Goal: Task Accomplishment & Management: Manage account settings

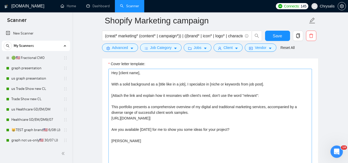
scroll to position [52, 0]
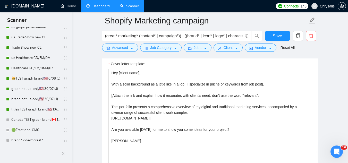
click at [100, 7] on link "Dashboard" at bounding box center [97, 6] width 23 height 4
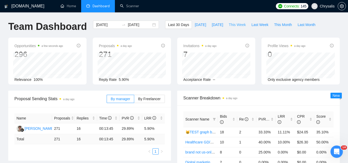
click at [231, 24] on span "This Week" at bounding box center [237, 25] width 17 height 6
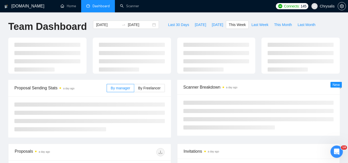
type input "[DATE]"
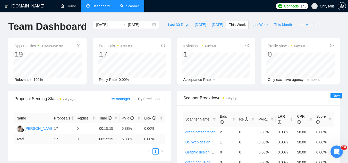
click at [130, 8] on link "Scanner" at bounding box center [129, 6] width 19 height 4
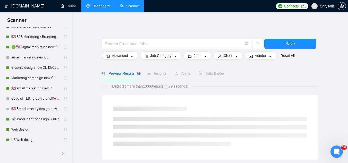
scroll to position [335, 0]
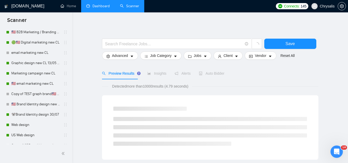
click at [103, 8] on link "Dashboard" at bounding box center [97, 6] width 23 height 4
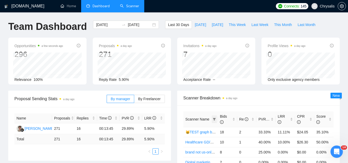
click at [215, 119] on icon "filter" at bounding box center [214, 119] width 3 height 3
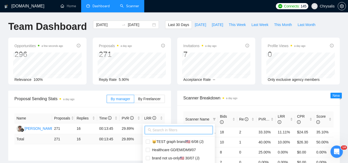
click at [189, 131] on input "text" at bounding box center [181, 130] width 57 height 6
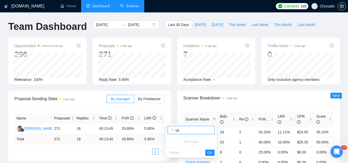
type input "ц"
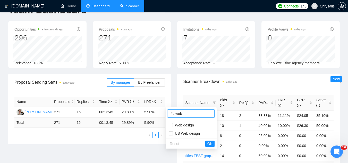
scroll to position [26, 0]
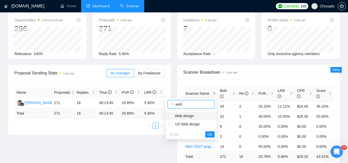
type input "web"
click at [188, 118] on span "Web design" at bounding box center [183, 116] width 21 height 4
checkbox input "true"
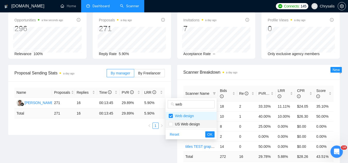
click at [190, 124] on span "US Web design" at bounding box center [186, 124] width 27 height 4
checkbox input "true"
click at [212, 136] on span "OK" at bounding box center [209, 135] width 5 height 6
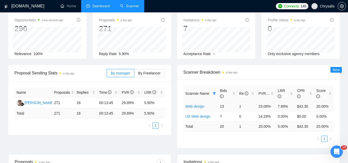
click at [199, 108] on link "Web design" at bounding box center [195, 106] width 19 height 4
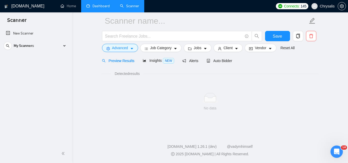
scroll to position [21, 0]
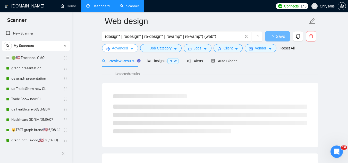
click at [120, 46] on span "Advanced" at bounding box center [120, 48] width 16 height 6
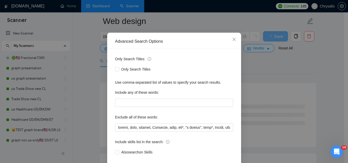
scroll to position [51, 0]
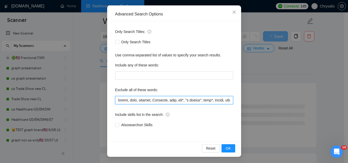
drag, startPoint x: 116, startPoint y: 100, endPoint x: 124, endPoint y: 86, distance: 16.4
click at [116, 100] on input "text" at bounding box center [174, 100] width 118 height 8
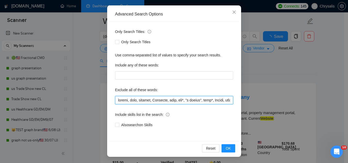
paste input "troubleshooting"
type input "troubleshooting, troubleshoot, resume, host, webflow, Showroom, [PERSON_NAME], …"
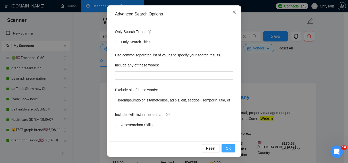
click at [226, 149] on span "OK" at bounding box center [228, 149] width 5 height 6
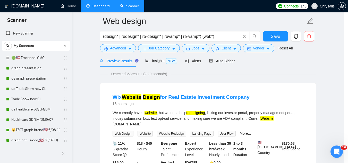
scroll to position [26, 0]
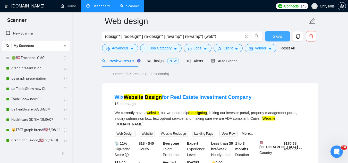
click at [276, 35] on span "Save" at bounding box center [277, 36] width 9 height 6
click at [230, 58] on div "Auto Bidder" at bounding box center [224, 61] width 26 height 6
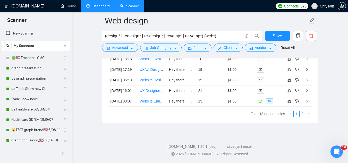
scroll to position [1412, 0]
click at [303, 117] on link "2" at bounding box center [303, 114] width 6 height 6
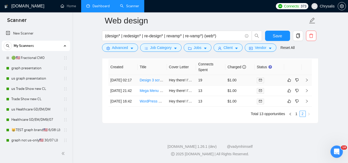
scroll to position [1336, 0]
click at [296, 116] on link "1" at bounding box center [297, 114] width 6 height 6
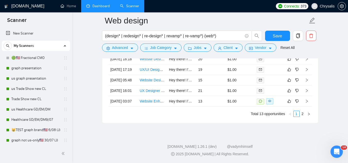
scroll to position [1439, 0]
click at [100, 4] on link "Dashboard" at bounding box center [97, 6] width 23 height 4
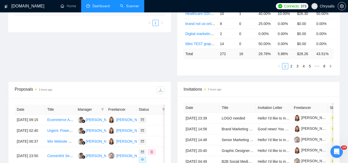
scroll to position [78, 0]
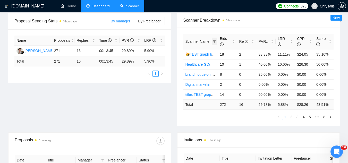
click at [214, 42] on icon "filter" at bounding box center [214, 41] width 3 height 3
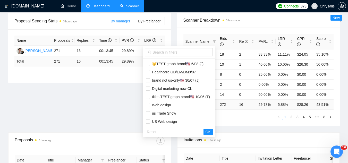
click at [128, 103] on div "Proposal Sending Stats 3 hours ago By manager By Freelancer Name Proposals Repl…" at bounding box center [174, 73] width 338 height 120
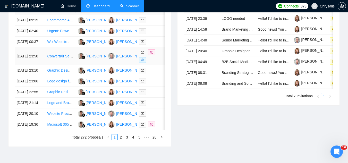
scroll to position [280, 0]
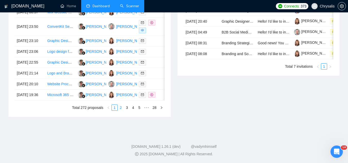
click at [121, 111] on link "2" at bounding box center [121, 108] width 6 height 6
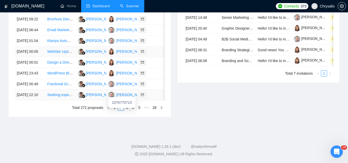
scroll to position [304, 0]
click at [127, 109] on link "3" at bounding box center [127, 108] width 6 height 6
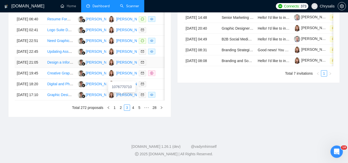
scroll to position [278, 0]
click at [133, 111] on link "4" at bounding box center [133, 108] width 6 height 6
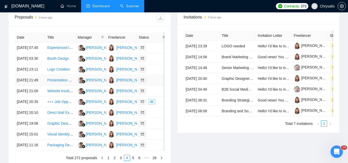
scroll to position [227, 0]
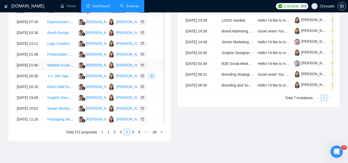
click at [66, 71] on td "Website troubleshooting" at bounding box center [60, 65] width 30 height 11
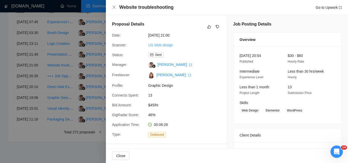
click at [153, 45] on link "US Web design" at bounding box center [160, 45] width 25 height 4
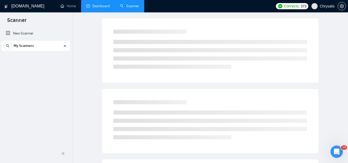
scroll to position [21, 0]
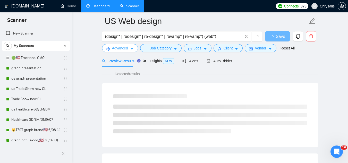
click at [119, 49] on span "Advanced" at bounding box center [120, 48] width 16 height 6
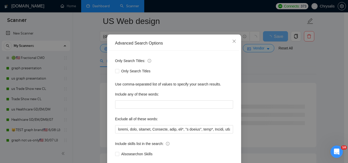
scroll to position [51, 0]
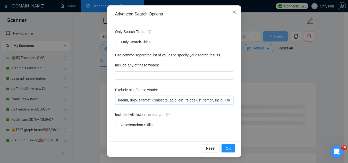
click at [115, 101] on input "text" at bounding box center [174, 100] width 118 height 8
paste input "troubleshooting"
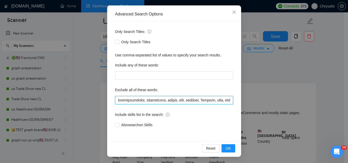
click at [161, 101] on input "text" at bounding box center [174, 100] width 118 height 8
type input "troubleshooting, troubleshoot, resume, host, webflow, Showroom, [PERSON_NAME], …"
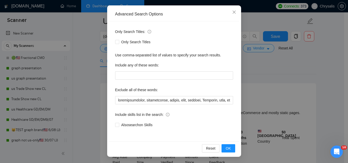
click at [227, 153] on div "Reset OK" at bounding box center [174, 148] width 130 height 14
click at [229, 152] on button "OK" at bounding box center [228, 148] width 13 height 8
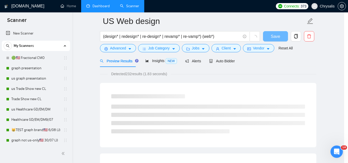
scroll to position [26, 0]
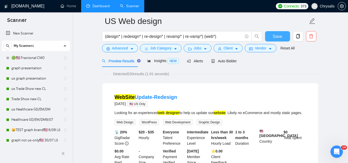
click at [273, 39] on button "Save" at bounding box center [277, 36] width 25 height 10
click at [124, 52] on button "Advanced" at bounding box center [120, 48] width 36 height 8
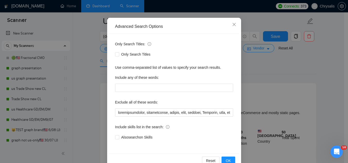
scroll to position [51, 0]
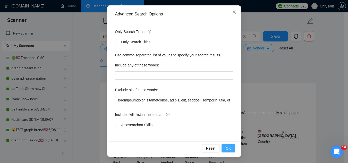
click at [223, 151] on button "OK" at bounding box center [228, 148] width 13 height 8
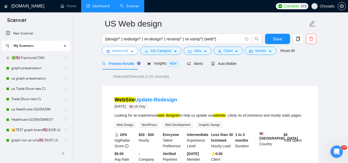
scroll to position [0, 0]
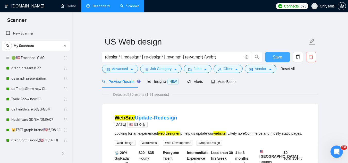
click at [276, 56] on span "Save" at bounding box center [277, 57] width 9 height 6
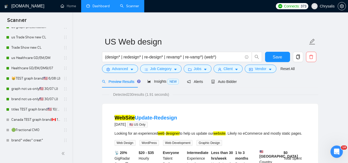
click at [101, 8] on link "Dashboard" at bounding box center [97, 6] width 23 height 4
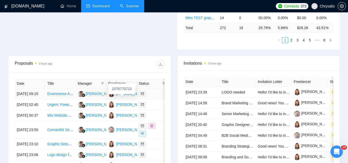
scroll to position [180, 0]
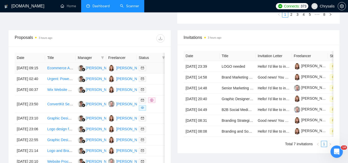
click at [65, 74] on td "Ecommerce Ad Creative Graphic Designer Needed" at bounding box center [60, 68] width 30 height 11
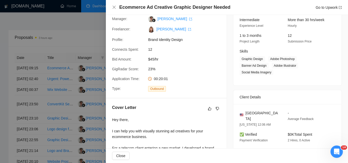
scroll to position [103, 0]
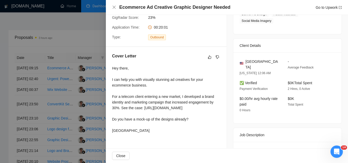
click at [96, 30] on div at bounding box center [174, 81] width 348 height 163
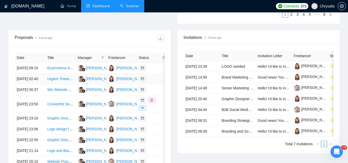
click at [65, 85] on td "Urgent: PowerPoint Presentation Creation for Company Meeting" at bounding box center [60, 79] width 30 height 11
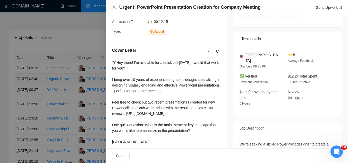
click at [65, 93] on div at bounding box center [174, 81] width 348 height 163
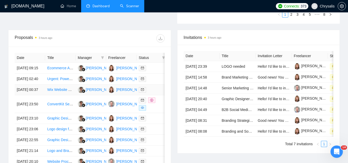
click at [61, 95] on td "Wix Website Design for Real Estate Investment Company" at bounding box center [60, 90] width 30 height 11
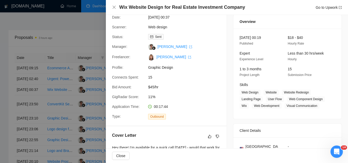
scroll to position [0, 0]
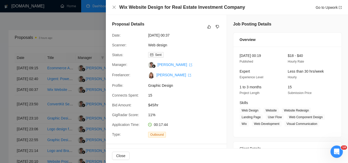
click at [89, 40] on div at bounding box center [174, 81] width 348 height 163
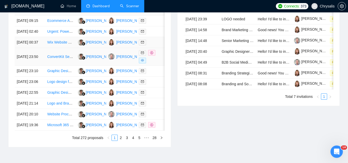
scroll to position [232, 0]
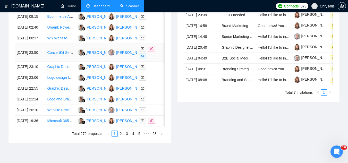
click at [70, 62] on td "ConvertKit Setup Specialist Needed for Email Sequences" at bounding box center [60, 53] width 30 height 18
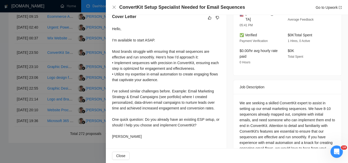
scroll to position [155, 0]
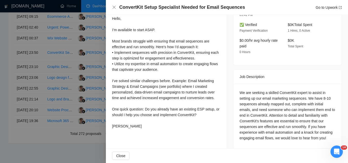
click at [67, 74] on div at bounding box center [174, 81] width 348 height 163
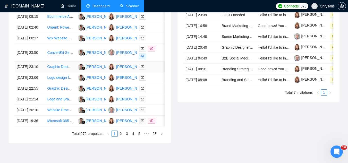
click at [65, 72] on td "Graphic Designer for School Brochure" at bounding box center [60, 67] width 30 height 11
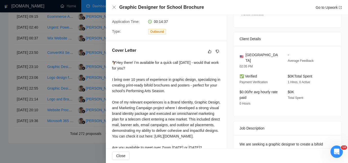
scroll to position [129, 0]
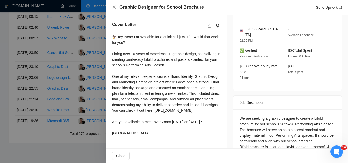
click at [71, 106] on div at bounding box center [174, 81] width 348 height 163
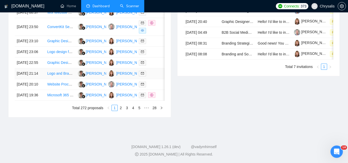
scroll to position [284, 0]
click at [69, 90] on td "Website Process Automation with MemberPress, Mailchimp, and JotForm" at bounding box center [60, 84] width 30 height 11
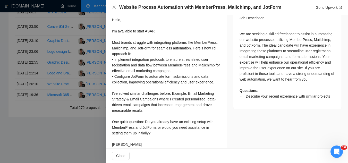
scroll to position [220, 0]
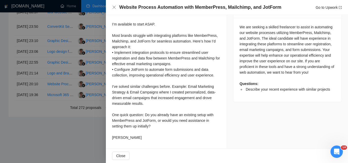
click at [78, 141] on div at bounding box center [174, 81] width 348 height 163
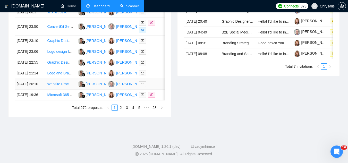
click at [67, 90] on td "Website Process Automation with MemberPress, Mailchimp, and JotForm" at bounding box center [60, 84] width 30 height 11
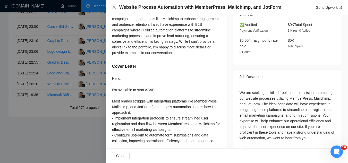
scroll to position [206, 0]
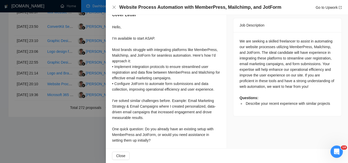
click at [67, 147] on div at bounding box center [174, 81] width 348 height 163
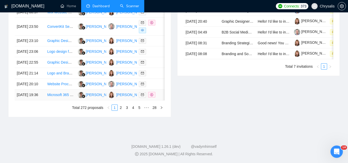
click at [60, 101] on td "Microsoft 365 and Power Platform Expert Needed for Leadership Hub Creation" at bounding box center [60, 95] width 30 height 11
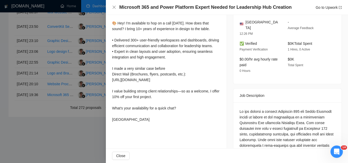
scroll to position [155, 0]
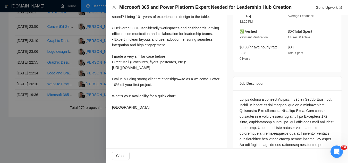
click at [50, 142] on div at bounding box center [174, 81] width 348 height 163
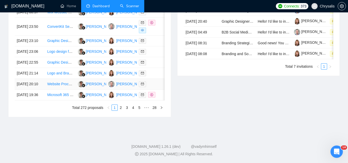
click at [57, 86] on link "Website Process Automation with MemberPress, Mailchimp, and JotForm" at bounding box center [106, 84] width 118 height 4
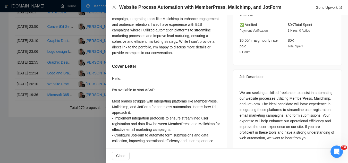
click at [51, 138] on div at bounding box center [174, 81] width 348 height 163
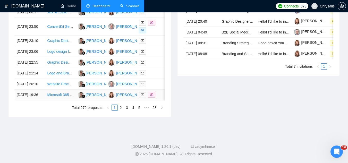
click at [63, 97] on link "Microsoft 365 and Power Platform Expert Needed for Leadership Hub Creation" at bounding box center [110, 95] width 126 height 4
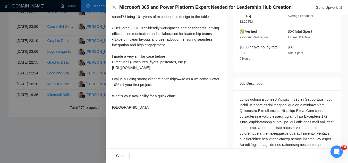
click at [57, 148] on div at bounding box center [174, 81] width 348 height 163
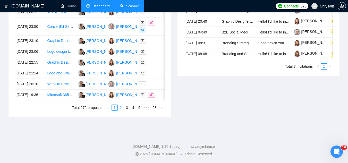
click at [122, 111] on link "2" at bounding box center [121, 108] width 6 height 6
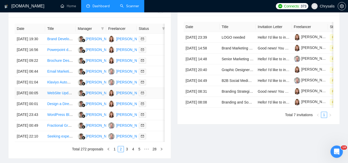
scroll to position [180, 0]
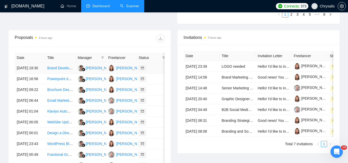
click at [69, 74] on td "Brand Development Project – Brochures, Keycards & Visual Assets" at bounding box center [60, 68] width 30 height 11
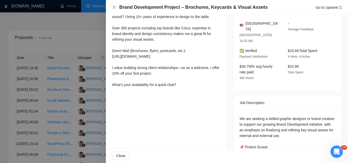
click at [71, 41] on div at bounding box center [174, 81] width 348 height 163
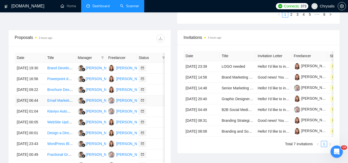
click at [62, 106] on td "Email Marketing Specialist for Brevo Welcome Journeys" at bounding box center [60, 100] width 30 height 11
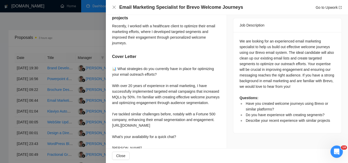
scroll to position [228, 0]
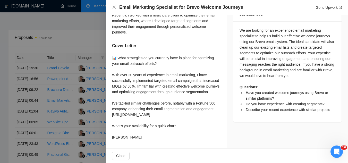
click at [94, 37] on div at bounding box center [174, 81] width 348 height 163
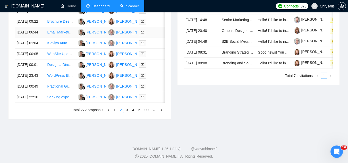
scroll to position [258, 0]
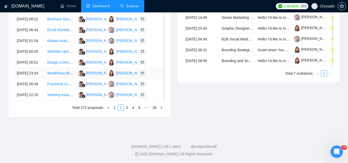
click at [69, 79] on td "WordPress Blog/Newsletter Development and Logo Design" at bounding box center [60, 73] width 30 height 11
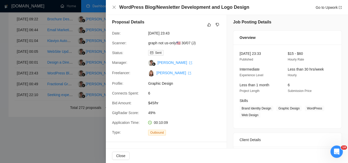
scroll to position [0, 0]
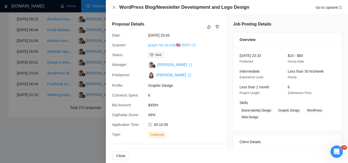
click at [169, 46] on link "graph not us-only🇺🇸 30/07 (J)" at bounding box center [171, 45] width 47 height 4
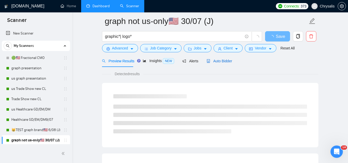
click at [218, 63] on span "Auto Bidder" at bounding box center [220, 61] width 26 height 4
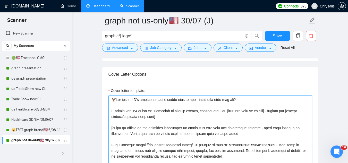
click at [152, 134] on textarea "Cover letter template:" at bounding box center [211, 154] width 204 height 116
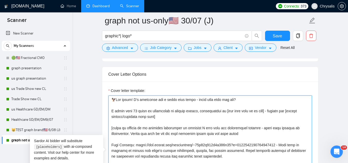
click at [251, 131] on textarea "Cover letter template:" at bounding box center [211, 154] width 204 height 116
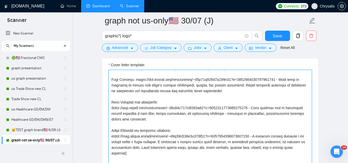
scroll to position [639, 0]
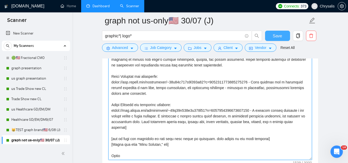
type textarea "🦅Lor ipsum! D’s ametconse adi e seddo eius tempo - incid utla etdo mag ali? E a…"
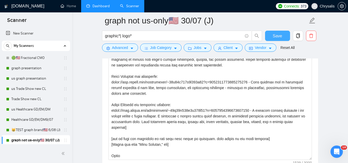
click at [272, 37] on button "Save" at bounding box center [277, 36] width 25 height 10
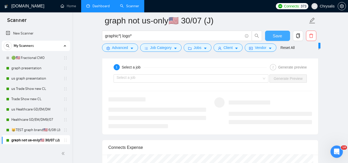
scroll to position [1026, 0]
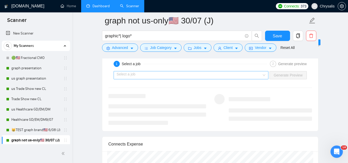
click at [179, 76] on input "search" at bounding box center [189, 75] width 145 height 8
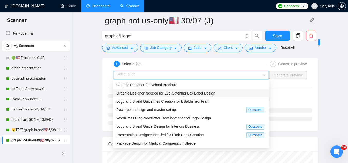
click at [290, 97] on div at bounding box center [270, 107] width 83 height 27
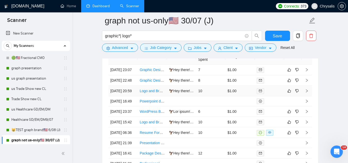
scroll to position [1335, 0]
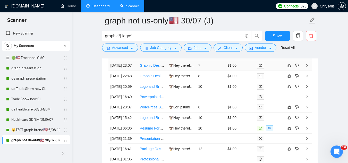
click at [189, 71] on td "🦅Hey there! I’m available for a quick call [DATE] - would that work for you? I …" at bounding box center [181, 65] width 29 height 11
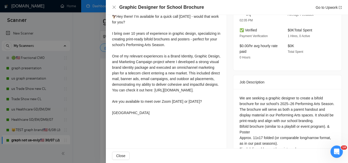
scroll to position [155, 0]
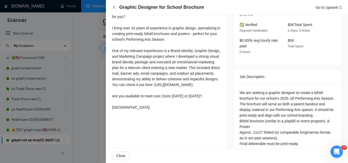
click at [90, 111] on div at bounding box center [174, 81] width 348 height 163
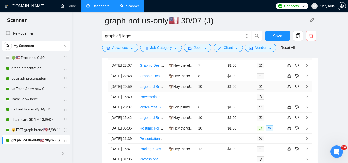
click at [152, 92] on td "Logo and Brand Guidelines Creation for Established Team" at bounding box center [152, 86] width 29 height 11
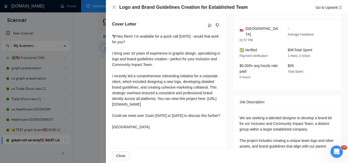
scroll to position [129, 0]
click at [96, 89] on div at bounding box center [174, 81] width 348 height 163
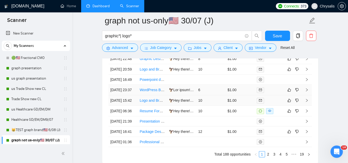
scroll to position [1361, 0]
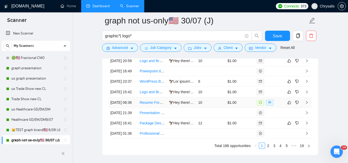
click at [157, 108] on td "Resume Formatting Assistance Needed" at bounding box center [152, 102] width 29 height 11
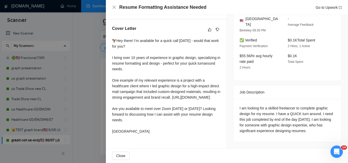
scroll to position [138, 0]
click at [102, 113] on div at bounding box center [174, 81] width 348 height 163
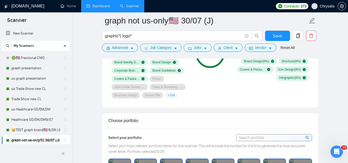
scroll to position [356, 0]
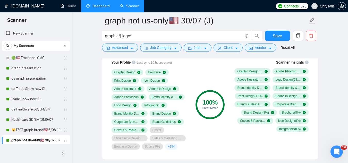
click at [104, 8] on link "Dashboard" at bounding box center [97, 6] width 23 height 4
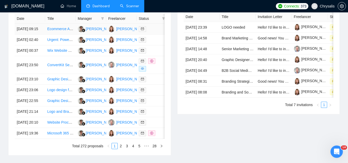
scroll to position [207, 0]
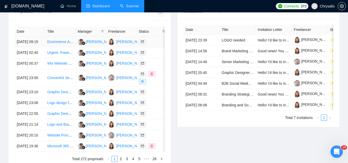
click at [57, 47] on td "Ecommerce Ad Creative Graphic Designer Needed" at bounding box center [60, 42] width 30 height 11
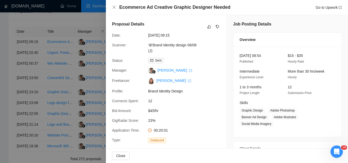
click at [84, 21] on div at bounding box center [174, 81] width 348 height 163
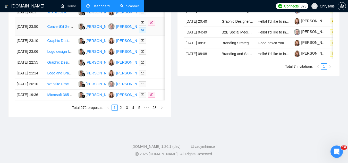
scroll to position [306, 0]
click at [121, 109] on link "2" at bounding box center [121, 108] width 6 height 6
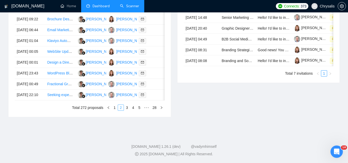
scroll to position [278, 0]
click at [63, 90] on td "Fractional Growth Marketer for B2C App Launch" at bounding box center [60, 84] width 30 height 11
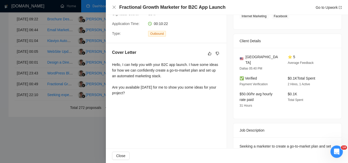
scroll to position [103, 0]
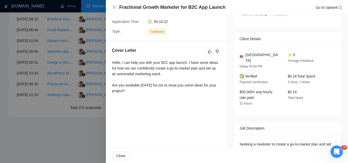
click at [43, 141] on div at bounding box center [174, 81] width 348 height 163
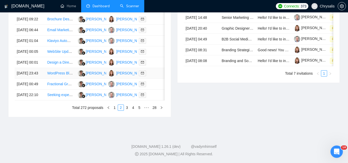
click at [57, 79] on td "WordPress Blog/Newsletter Development and Logo Design" at bounding box center [60, 73] width 30 height 11
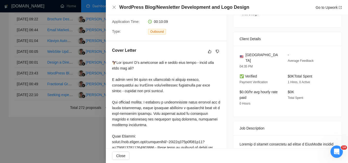
click at [51, 137] on div at bounding box center [174, 81] width 348 height 163
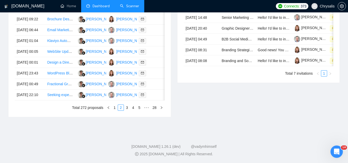
scroll to position [278, 0]
click at [117, 111] on link "1" at bounding box center [115, 108] width 6 height 6
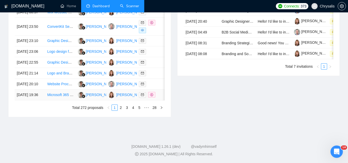
scroll to position [252, 0]
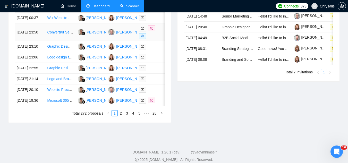
click at [55, 34] on link "ConvertKit Setup Specialist Needed for Email Sequences" at bounding box center [93, 32] width 92 height 4
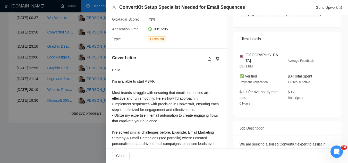
click at [96, 55] on div at bounding box center [174, 81] width 348 height 163
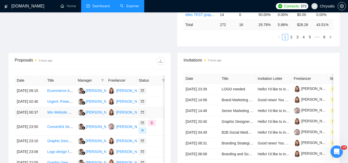
scroll to position [201, 0]
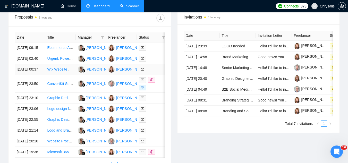
click at [55, 75] on td "Wix Website Design for Real Estate Investment Company" at bounding box center [60, 69] width 30 height 11
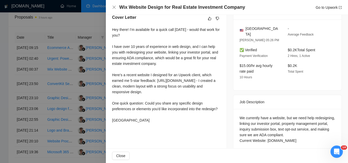
scroll to position [139, 0]
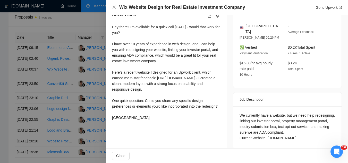
click at [63, 138] on div at bounding box center [174, 81] width 348 height 163
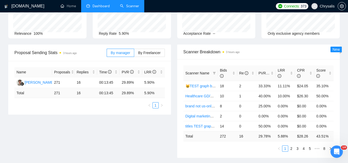
scroll to position [0, 0]
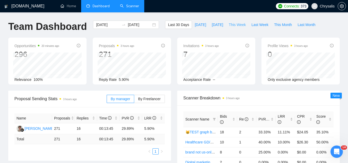
click at [239, 24] on span "This Week" at bounding box center [237, 25] width 17 height 6
type input "[DATE]"
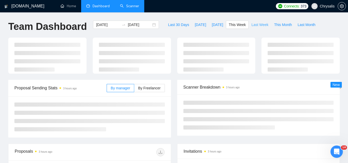
click at [252, 25] on span "Last Week" at bounding box center [260, 25] width 17 height 6
type input "[DATE]"
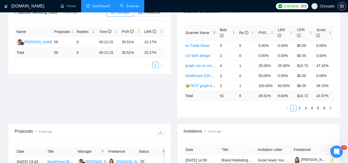
scroll to position [77, 0]
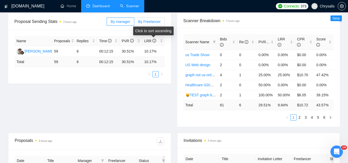
click at [143, 19] on label "By Freelancer" at bounding box center [149, 22] width 30 height 8
click at [134, 23] on input "By Freelancer" at bounding box center [134, 23] width 0 height 0
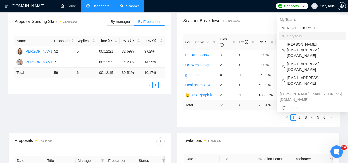
click at [325, 10] on span "Chrysalis" at bounding box center [323, 6] width 29 height 16
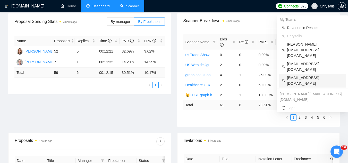
click at [313, 75] on span "[EMAIL_ADDRESS][DOMAIN_NAME]" at bounding box center [315, 80] width 56 height 11
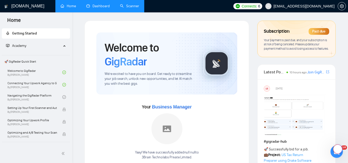
click at [102, 4] on link "Dashboard" at bounding box center [97, 6] width 23 height 4
